Goal: Use online tool/utility: Utilize a website feature to perform a specific function

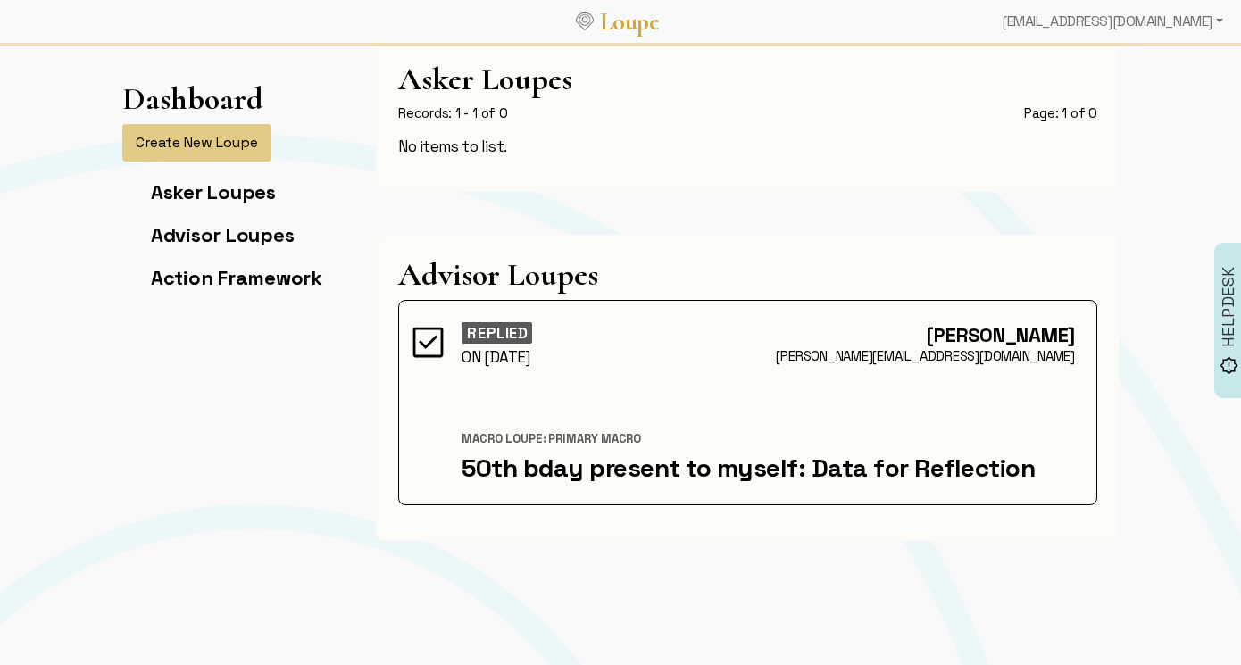
scroll to position [16, 0]
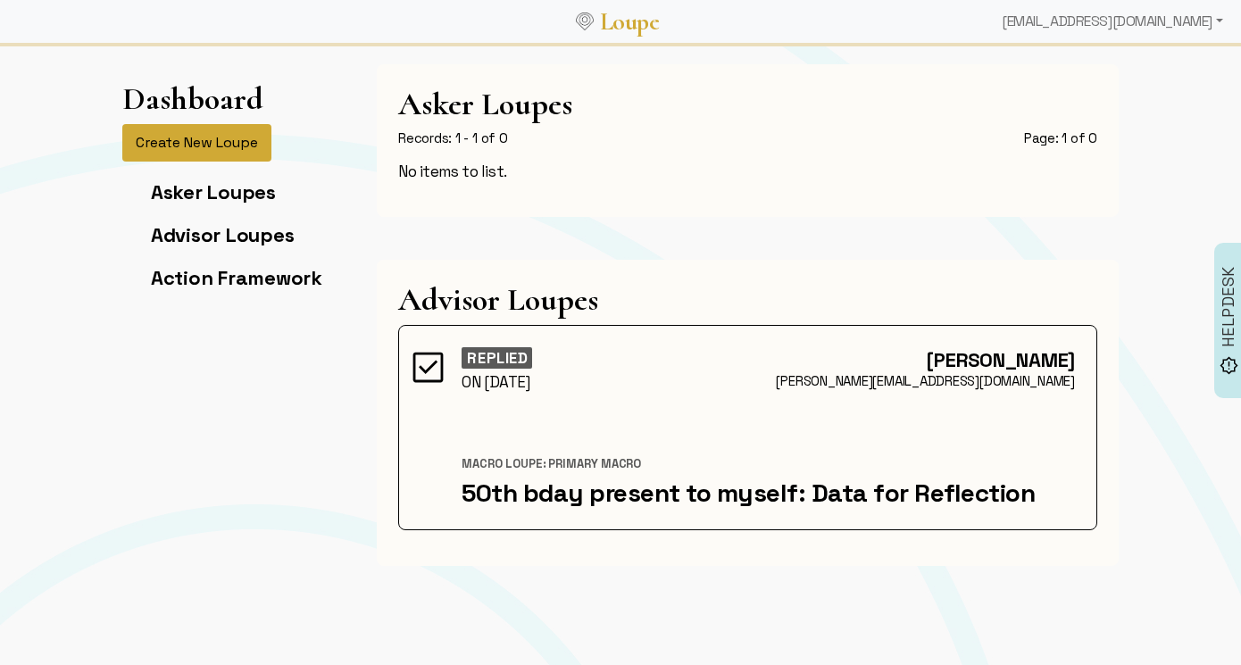
click at [229, 138] on button "Create New Loupe" at bounding box center [196, 142] width 149 height 37
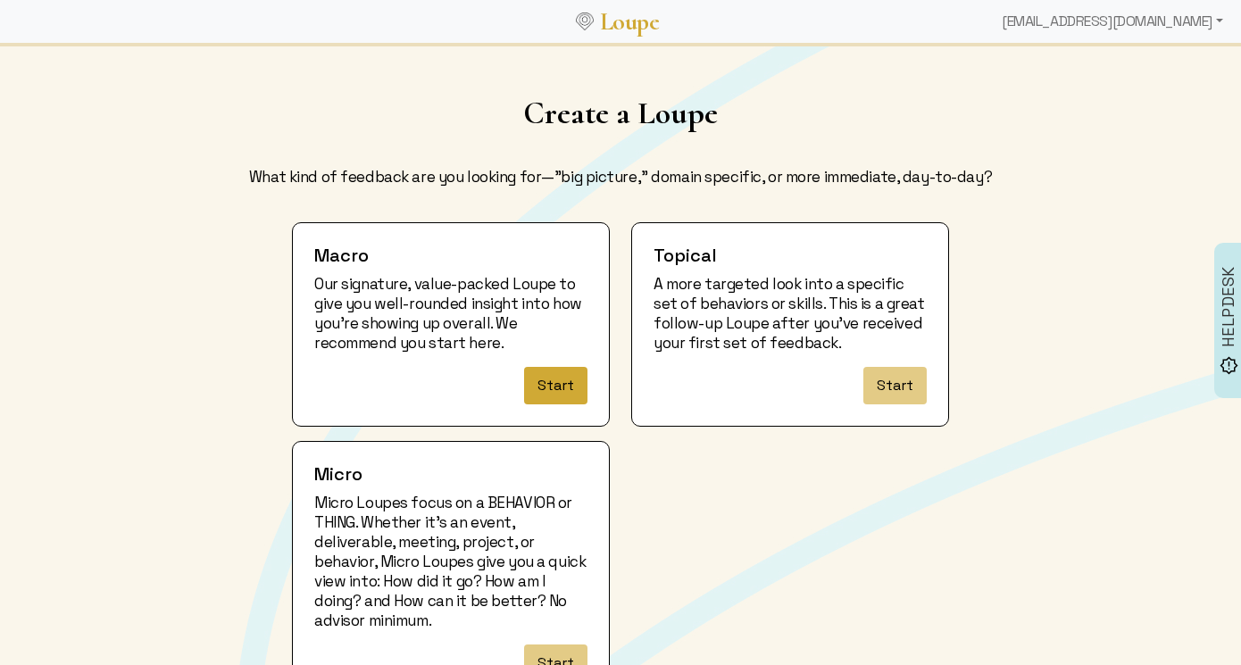
click at [552, 380] on button "Start" at bounding box center [555, 385] width 63 height 37
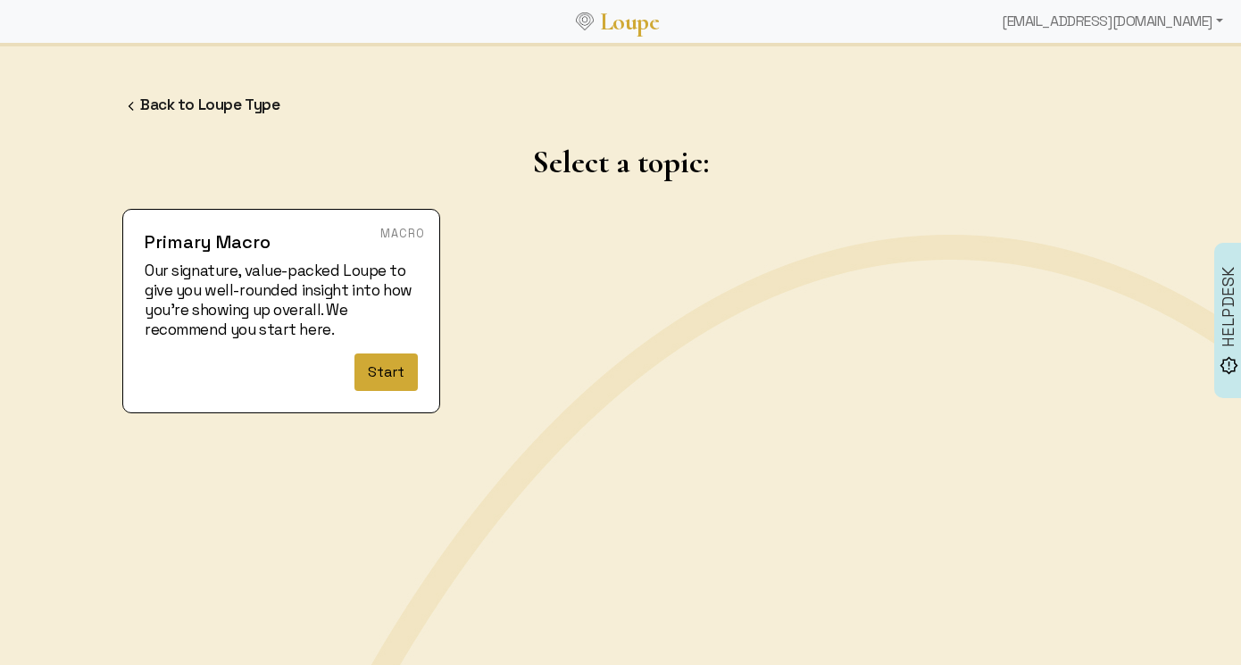
click at [393, 380] on button "Start" at bounding box center [385, 372] width 63 height 37
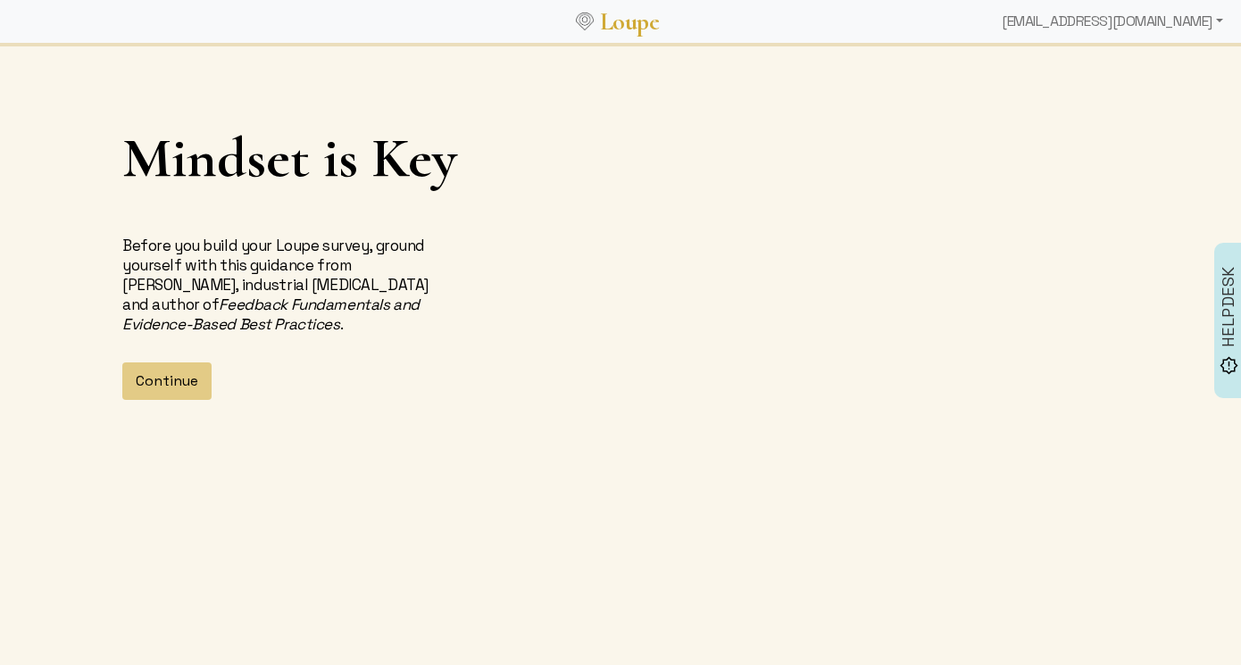
scroll to position [29, 0]
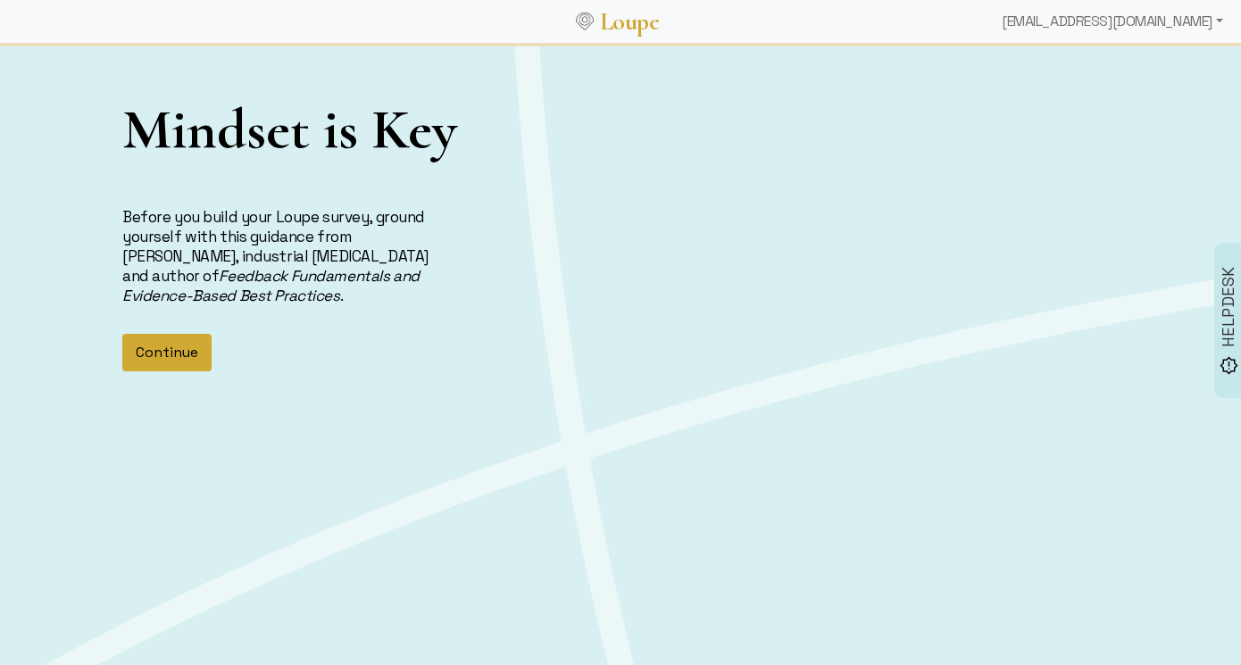
click at [165, 355] on button "Continue" at bounding box center [166, 352] width 89 height 37
